Goal: Entertainment & Leisure: Browse casually

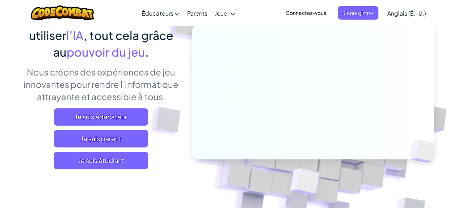
scroll to position [87, 0]
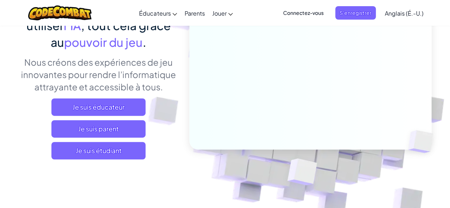
click at [73, 152] on span "Je suis étudiant" at bounding box center [98, 150] width 94 height 17
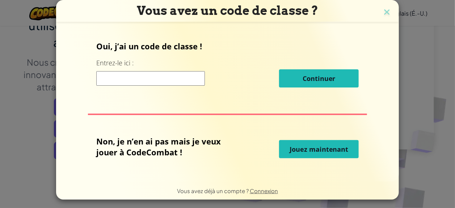
click at [313, 151] on span "Jouez maintenant" at bounding box center [319, 149] width 59 height 9
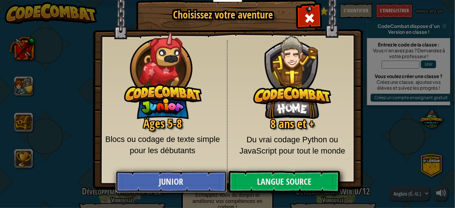
click at [196, 179] on link "Junior" at bounding box center [172, 182] width 112 height 22
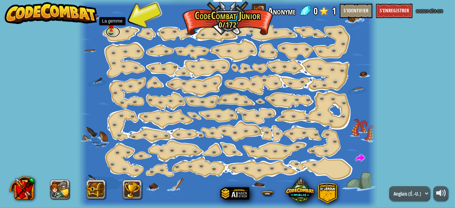
click at [112, 33] on link at bounding box center [113, 31] width 14 height 11
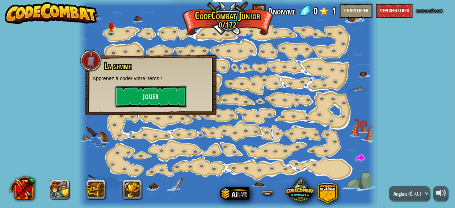
click at [142, 93] on button "Jouer" at bounding box center [151, 97] width 72 height 22
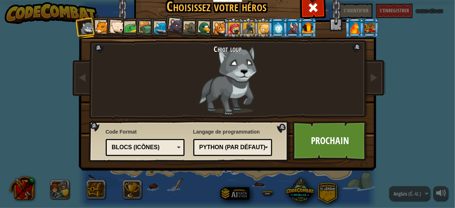
click at [166, 146] on div "Blocs (icônes)" at bounding box center [143, 147] width 63 height 8
click at [90, 121] on img at bounding box center [190, 141] width 202 height 41
click at [215, 26] on div at bounding box center [220, 28] width 13 height 13
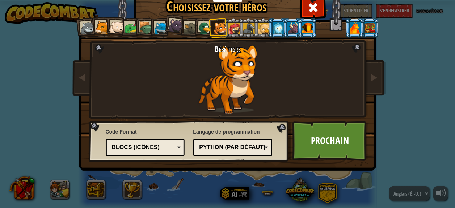
click at [174, 25] on div at bounding box center [175, 25] width 14 height 14
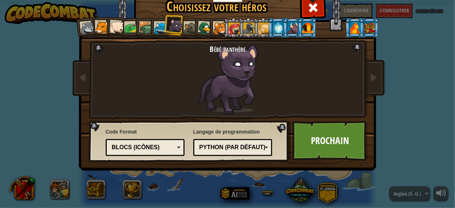
click at [316, 143] on link "Prochain" at bounding box center [331, 141] width 76 height 40
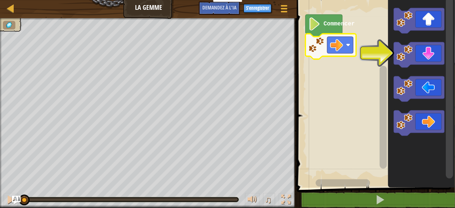
click at [376, 29] on rect "Espace de travail en bloc" at bounding box center [375, 91] width 160 height 191
click at [340, 22] on text "Commencer" at bounding box center [339, 24] width 31 height 7
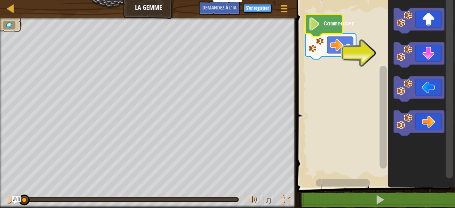
click at [334, 24] on text "Commencer" at bounding box center [339, 24] width 31 height 7
click at [333, 27] on text "Commencer" at bounding box center [339, 24] width 31 height 7
click at [324, 26] on text "Commencer" at bounding box center [339, 24] width 31 height 7
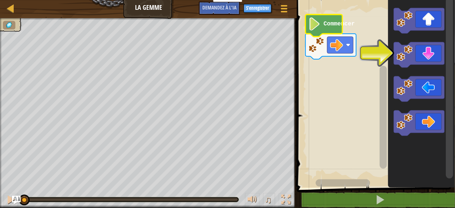
click at [324, 26] on text "Commencer" at bounding box center [339, 24] width 31 height 7
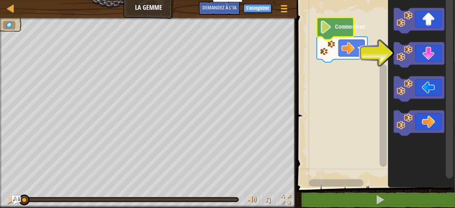
click at [335, 29] on text "Commencer" at bounding box center [350, 27] width 31 height 7
click at [325, 28] on image "Espace de travail en bloc" at bounding box center [326, 26] width 12 height 13
click at [376, 53] on rect "Espace de travail en bloc" at bounding box center [375, 91] width 160 height 191
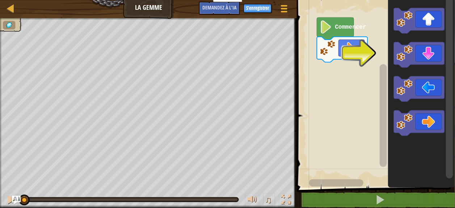
click at [376, 53] on rect "Espace de travail en bloc" at bounding box center [375, 91] width 160 height 191
click at [356, 42] on rect "Espace de travail en bloc" at bounding box center [352, 47] width 26 height 17
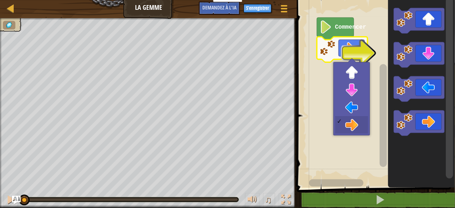
click at [318, 46] on icon "Espace de travail en bloc" at bounding box center [342, 49] width 51 height 25
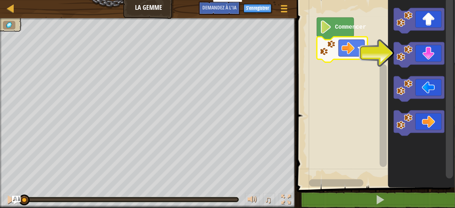
click at [325, 50] on image "Espace de travail en bloc" at bounding box center [328, 48] width 16 height 16
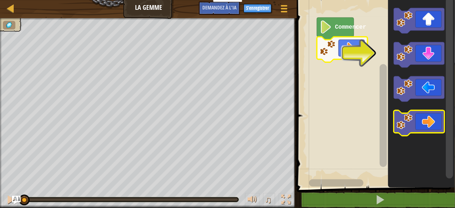
click at [405, 116] on image "Espace de travail en bloc" at bounding box center [405, 121] width 16 height 16
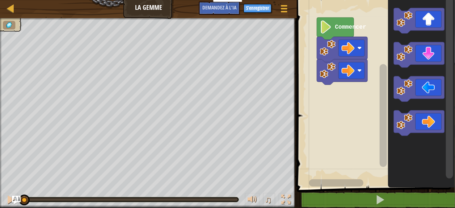
click at [332, 26] on image "Espace de travail en bloc" at bounding box center [326, 26] width 12 height 13
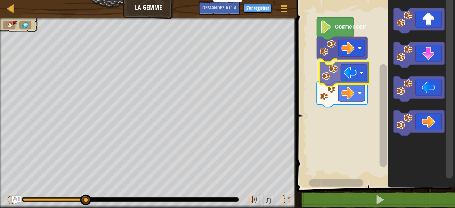
click at [343, 72] on div "Commencer" at bounding box center [375, 91] width 160 height 191
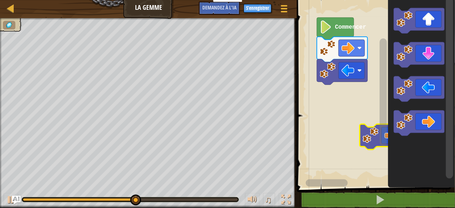
click at [357, 96] on rect "Espace de travail en bloc" at bounding box center [375, 91] width 160 height 191
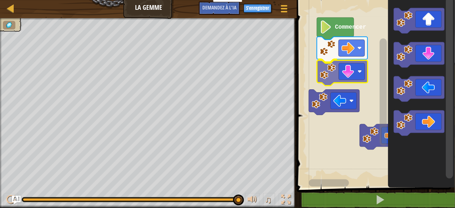
click at [322, 82] on div "Commencer" at bounding box center [375, 91] width 160 height 191
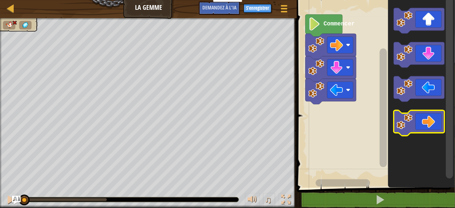
click at [379, 96] on g "Espace de travail en bloc" at bounding box center [383, 88] width 9 height 182
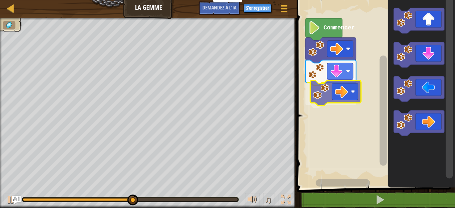
click at [318, 87] on div "Commencer" at bounding box center [375, 91] width 160 height 191
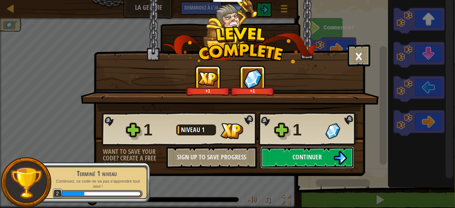
click at [343, 153] on img at bounding box center [341, 158] width 14 height 14
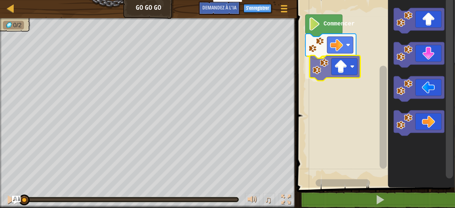
click at [315, 74] on div "Commencer" at bounding box center [375, 91] width 160 height 191
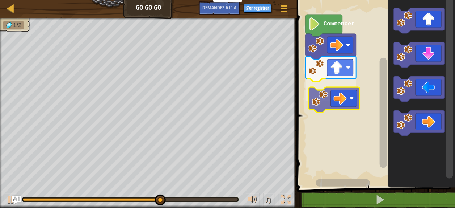
click at [314, 96] on div "Commencer" at bounding box center [375, 91] width 160 height 191
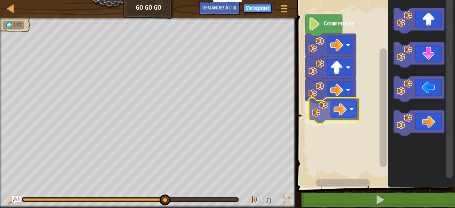
click at [316, 118] on div "Commencer" at bounding box center [375, 91] width 160 height 191
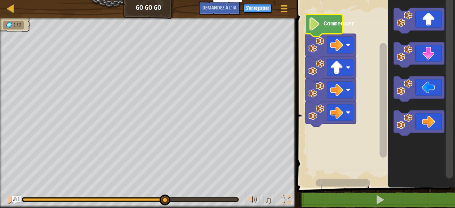
click at [320, 19] on image "Espace de travail en bloc" at bounding box center [315, 23] width 12 height 13
click at [317, 28] on image "Espace de travail en bloc" at bounding box center [315, 23] width 12 height 13
